Goal: Contribute content

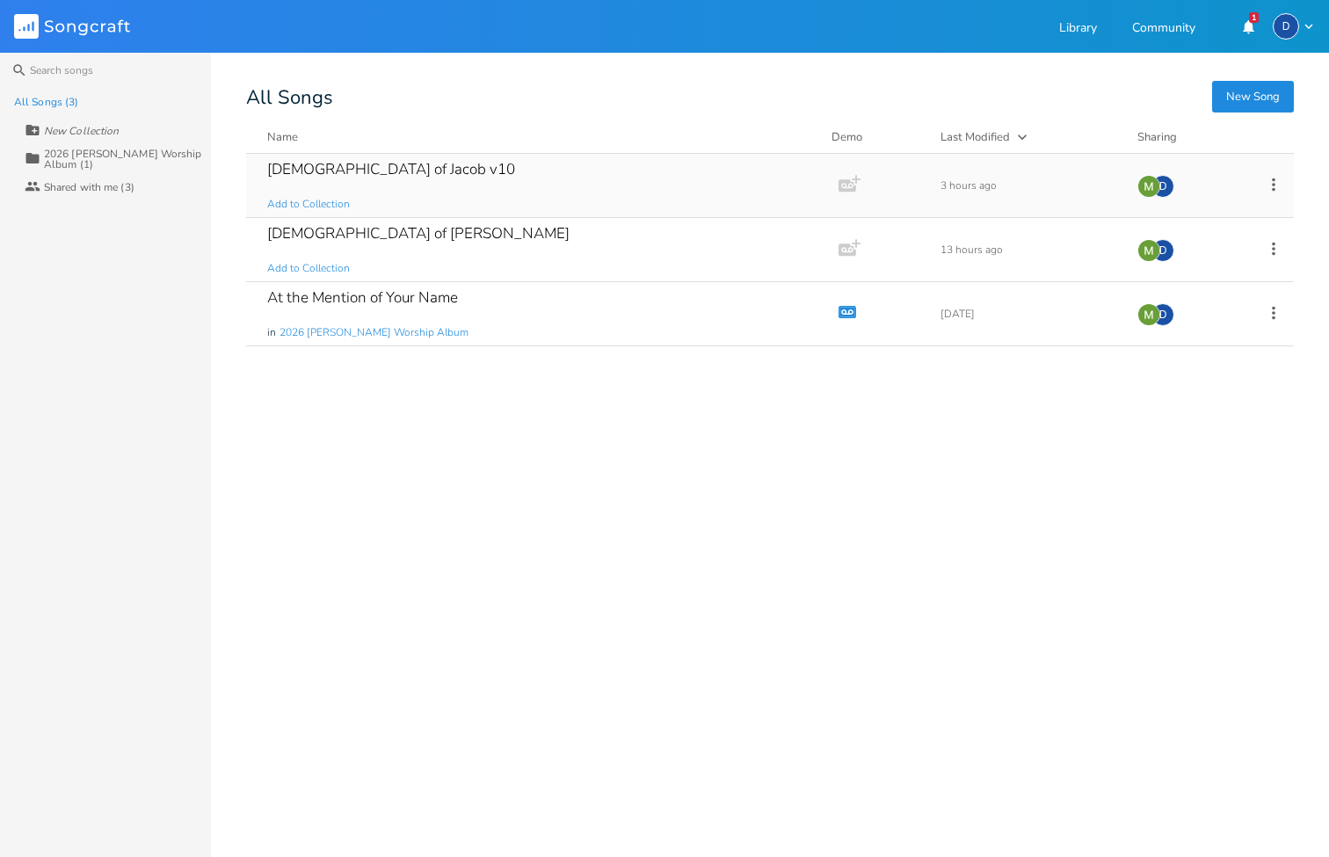
click at [372, 173] on div "[DEMOGRAPHIC_DATA] of Jacob v10" at bounding box center [391, 169] width 248 height 15
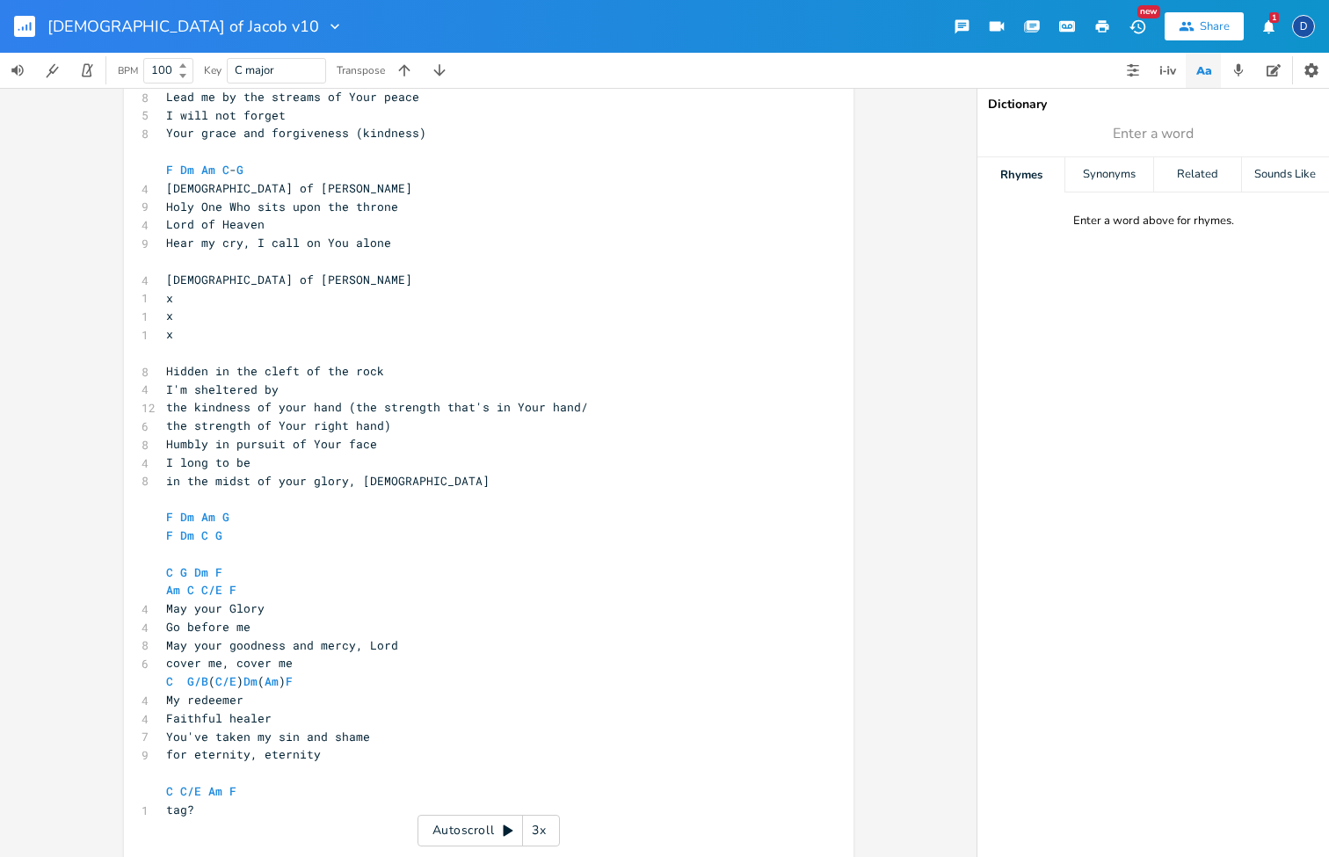
scroll to position [19, 0]
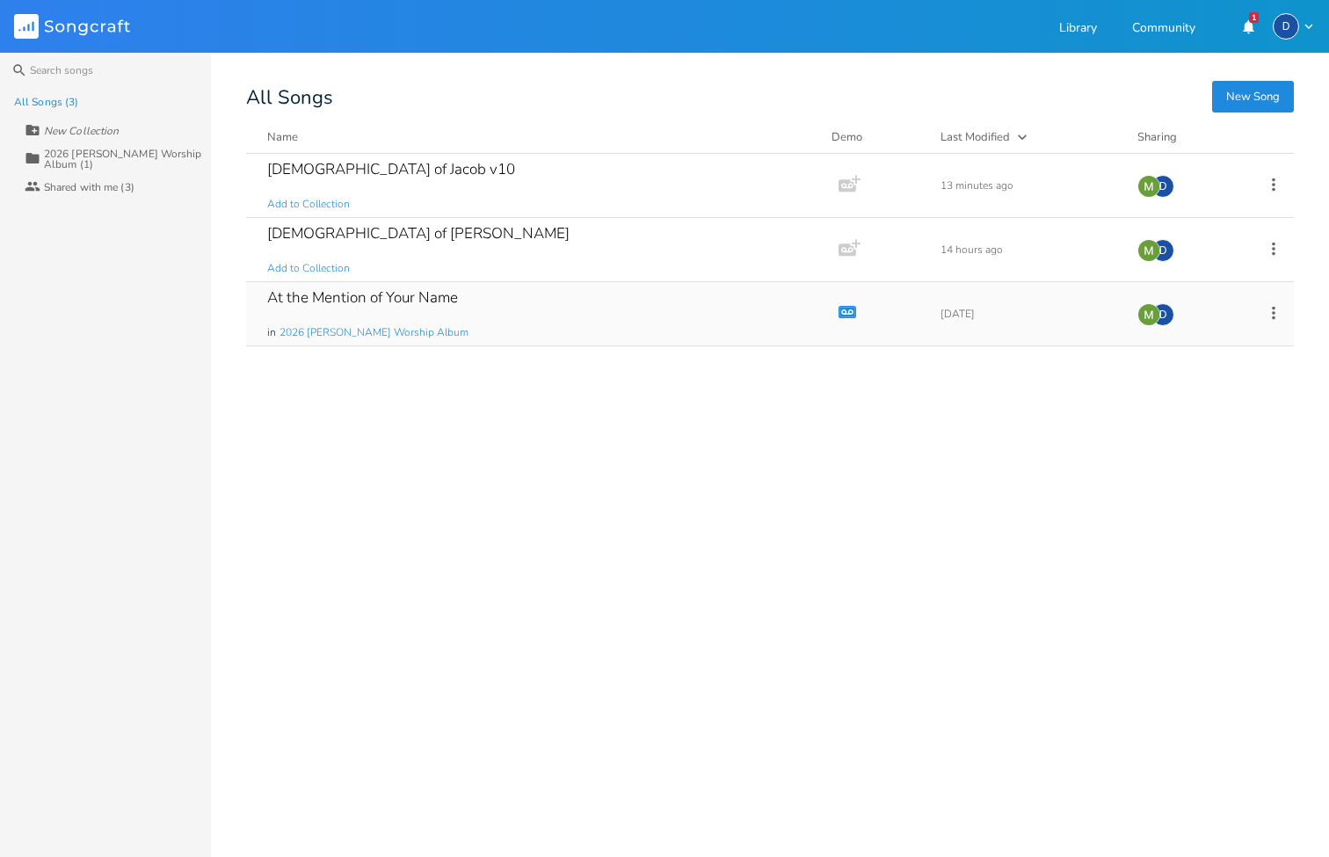
click at [388, 290] on div "At the Mention of Your Name" at bounding box center [362, 297] width 191 height 15
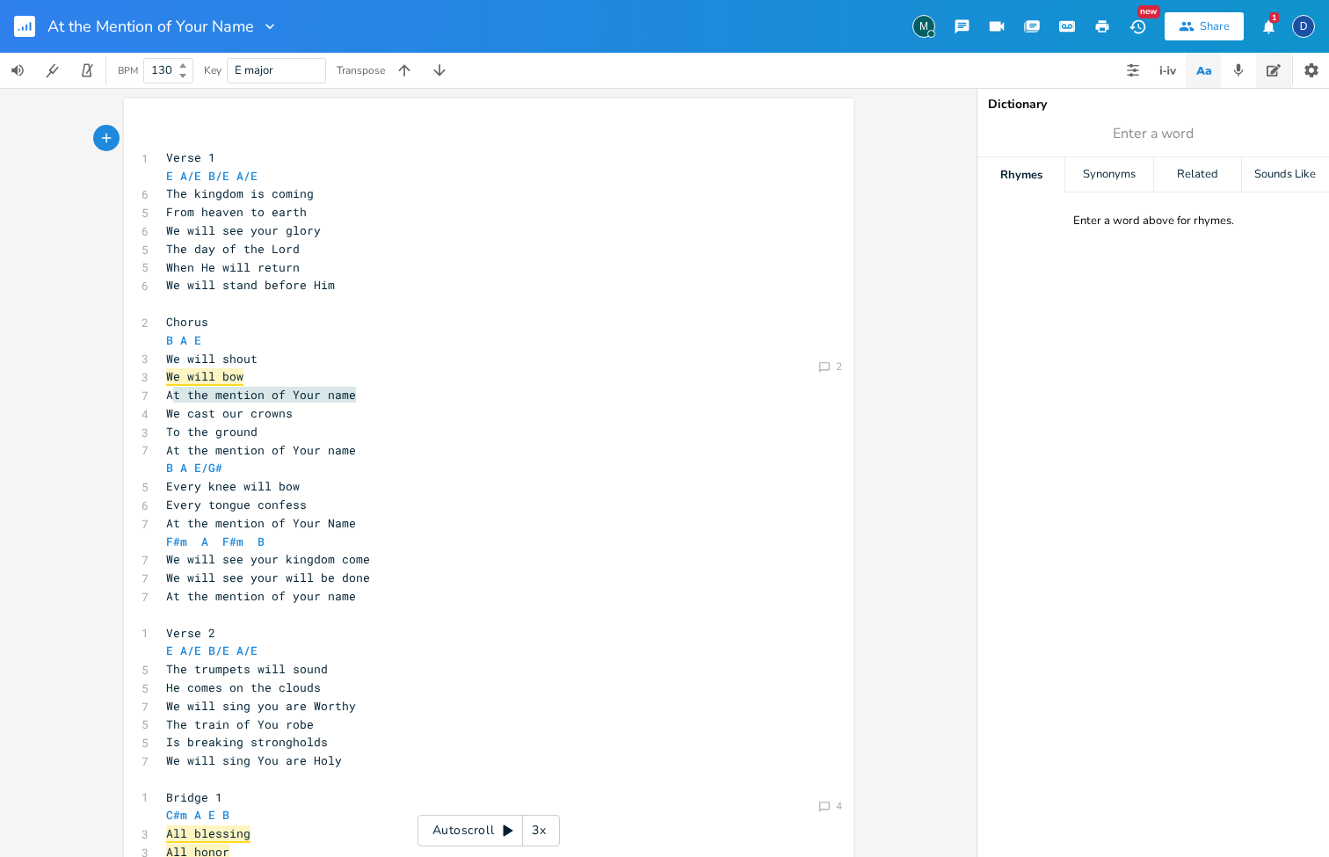
click at [1269, 76] on icon "button" at bounding box center [1274, 70] width 14 height 12
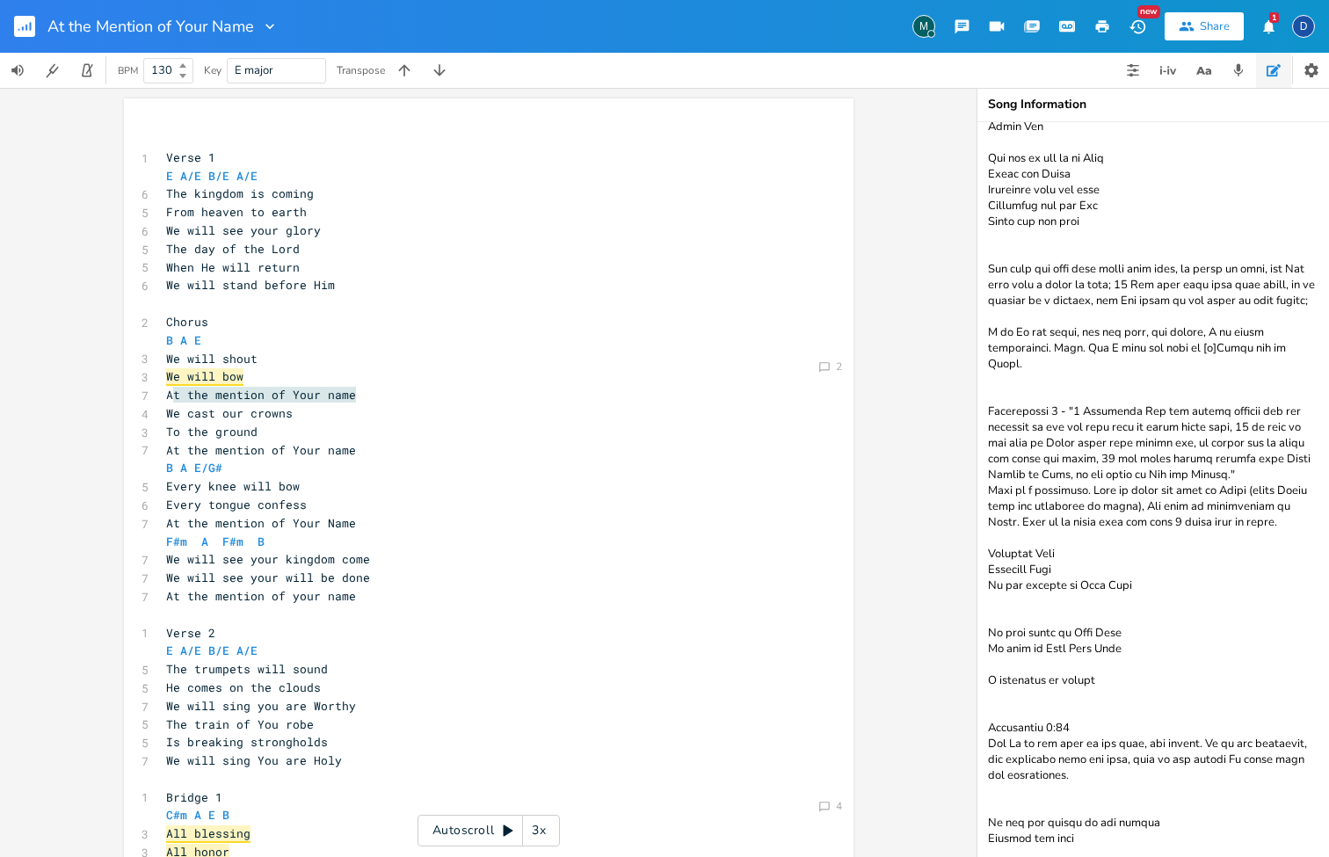
scroll to position [188, 0]
click at [1145, 800] on textarea at bounding box center [1153, 489] width 352 height 735
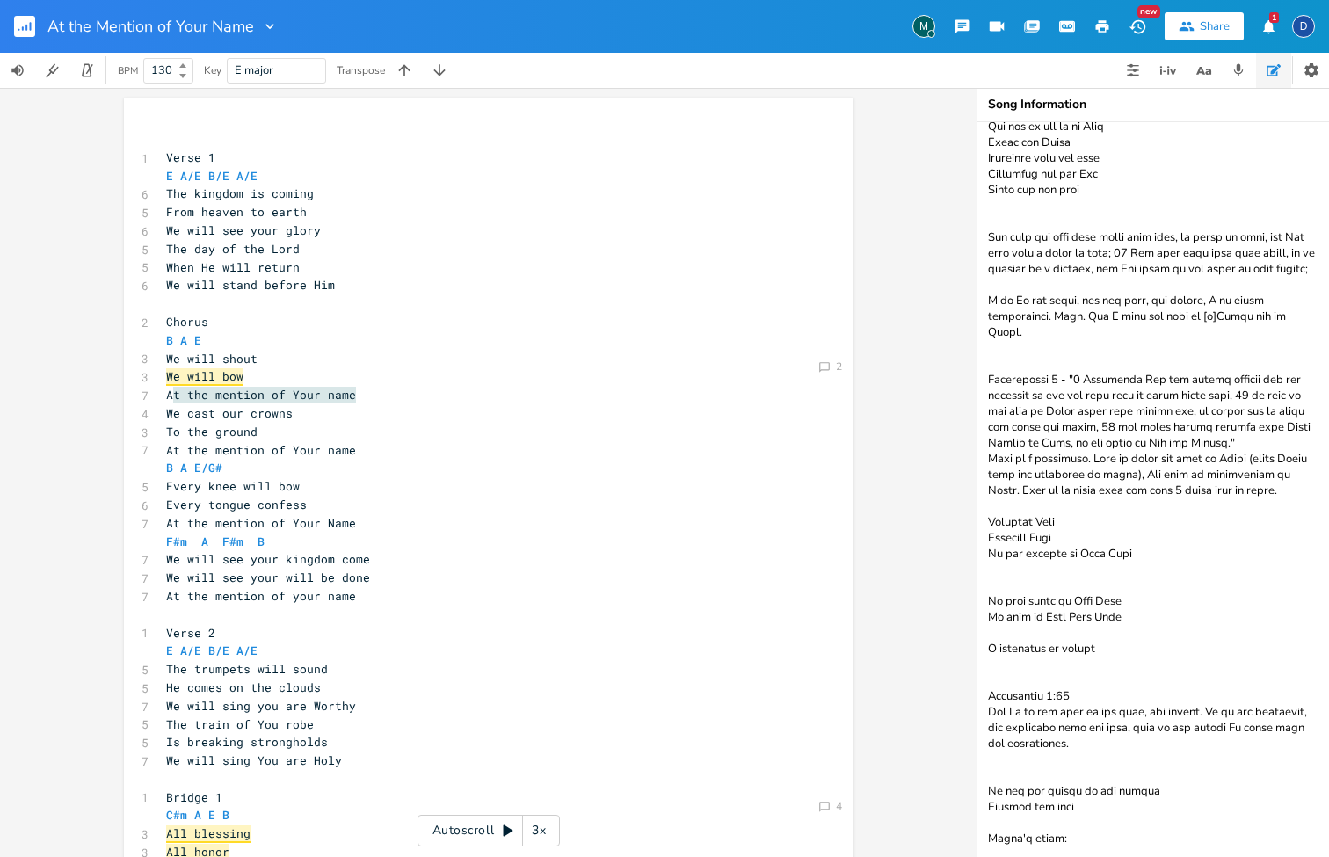
paste textarea "See your kingdom reign [DEMOGRAPHIC_DATA] our father Your kingdom is coming On …"
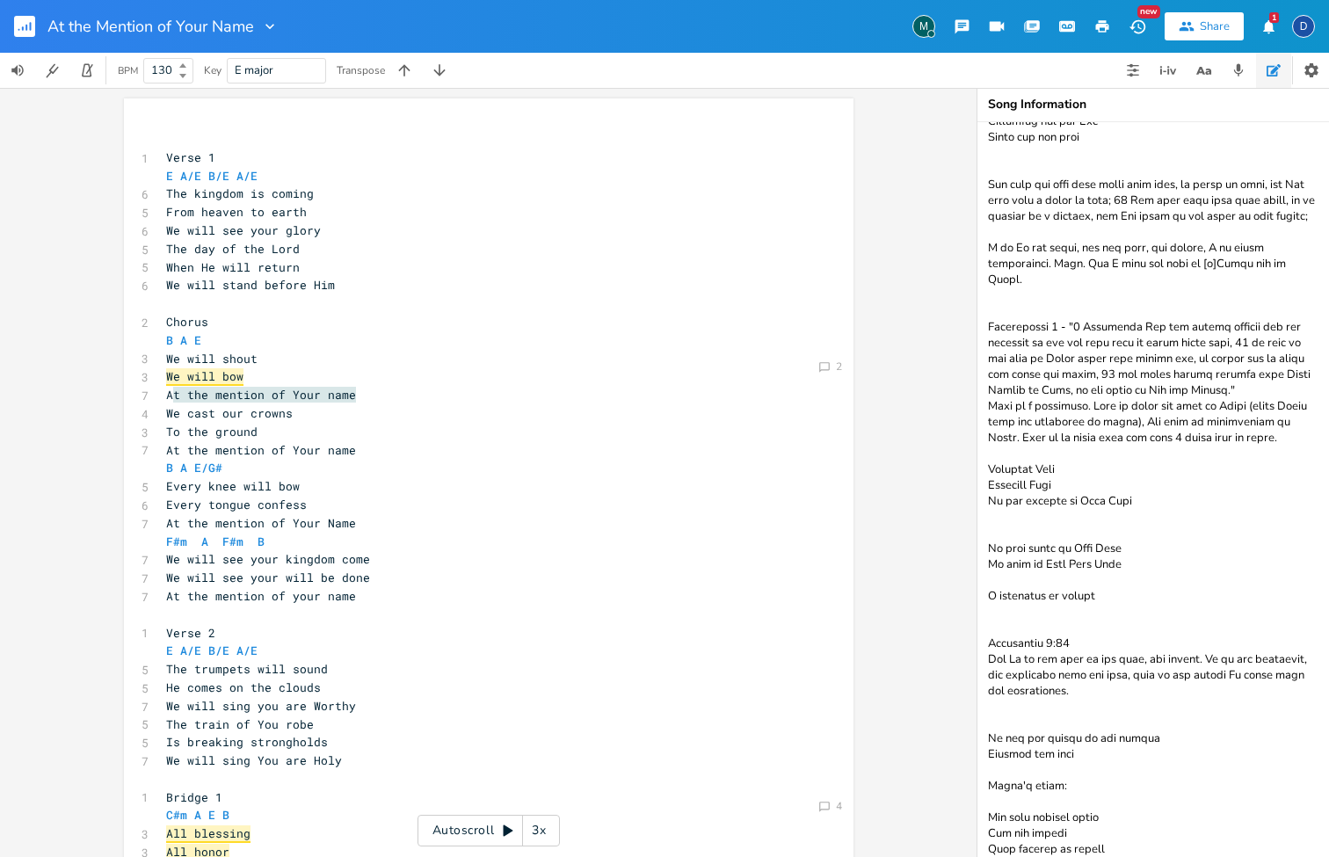
scroll to position [505, 0]
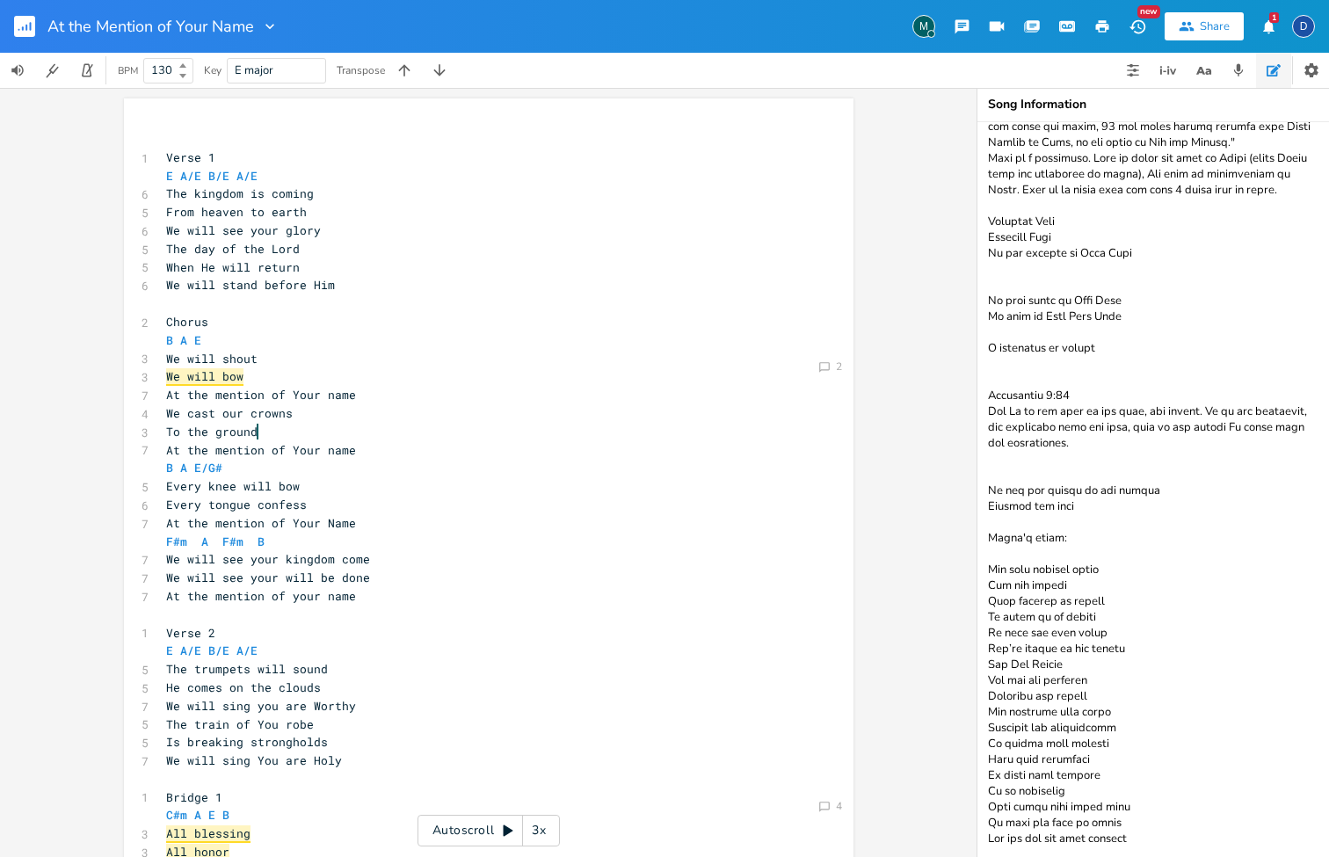
click at [1028, 522] on textarea at bounding box center [1153, 489] width 352 height 735
click at [1027, 505] on textarea at bounding box center [1153, 489] width 352 height 735
click at [1098, 602] on textarea at bounding box center [1153, 489] width 352 height 735
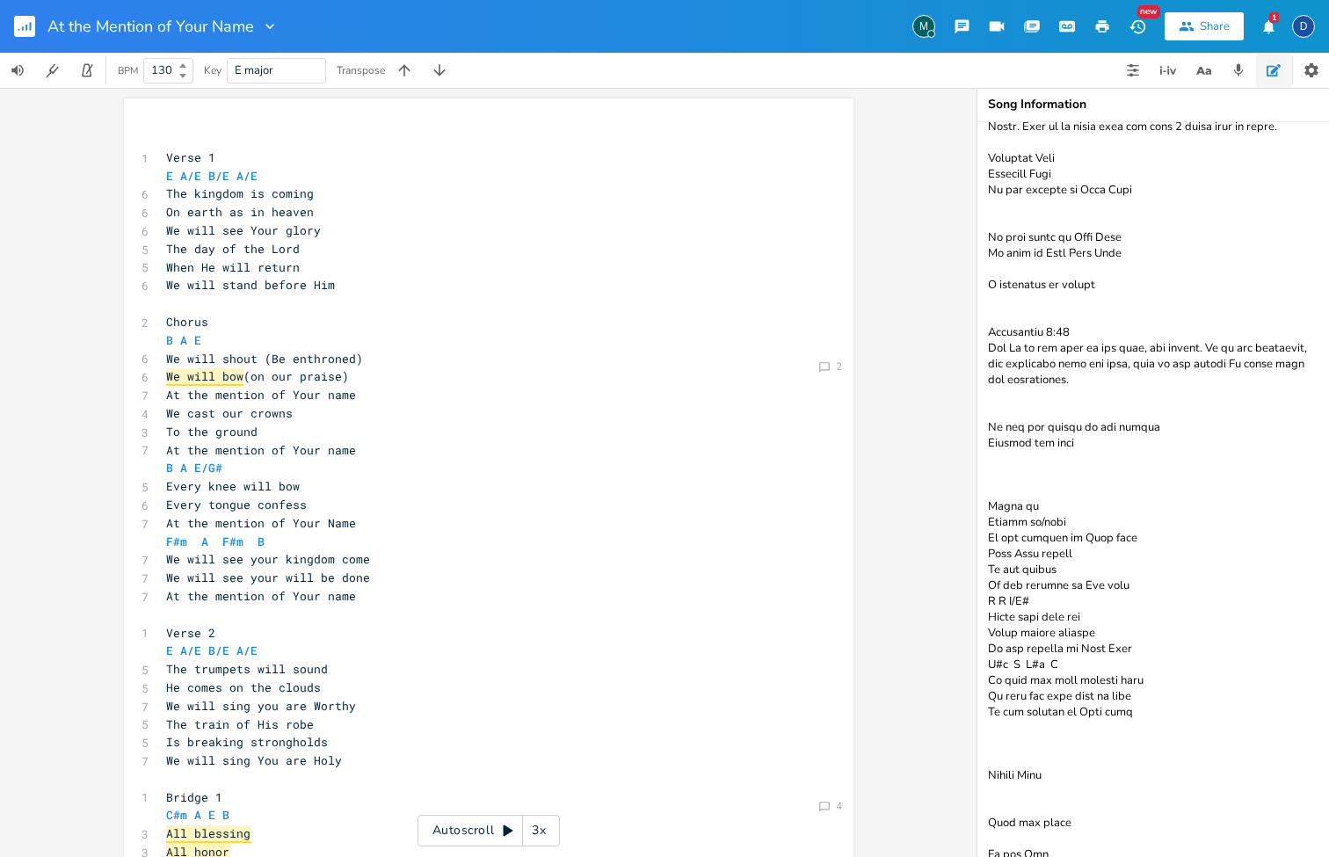
type textarea "- Verse 1 and 2 switch between addressing [DEMOGRAPHIC_DATA] or singing about H…"
